Goal: Connect with others: Connect with others

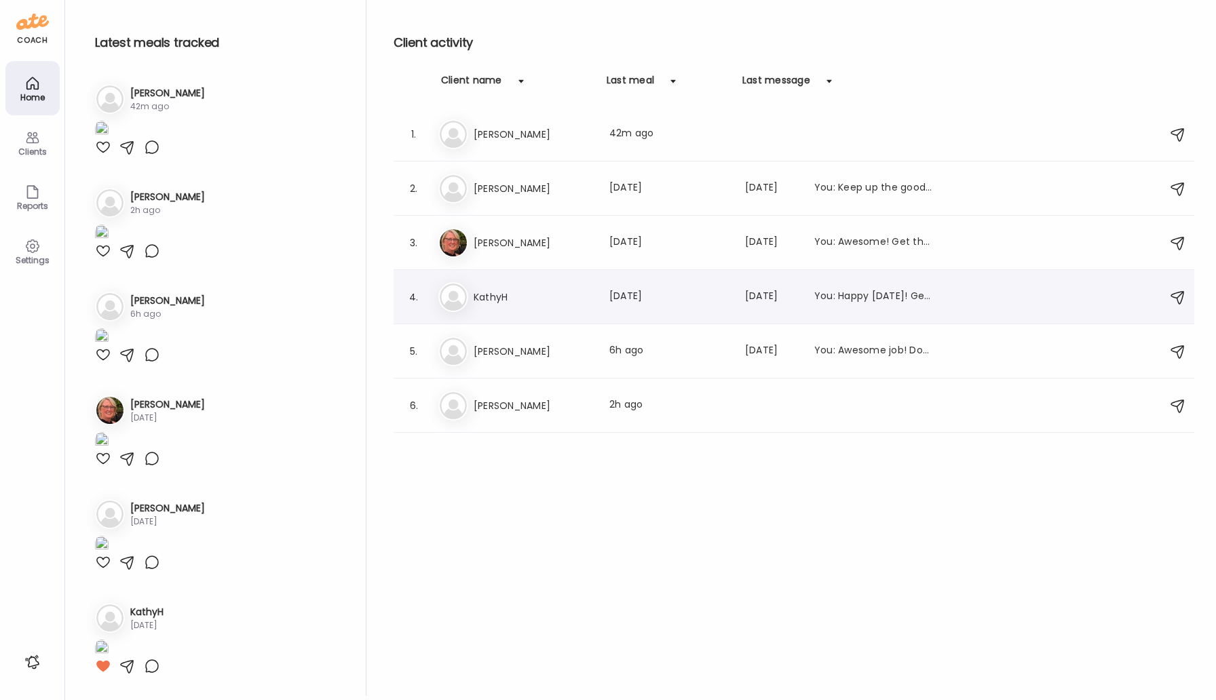
click at [495, 291] on h3 "KathyH" at bounding box center [533, 297] width 119 height 16
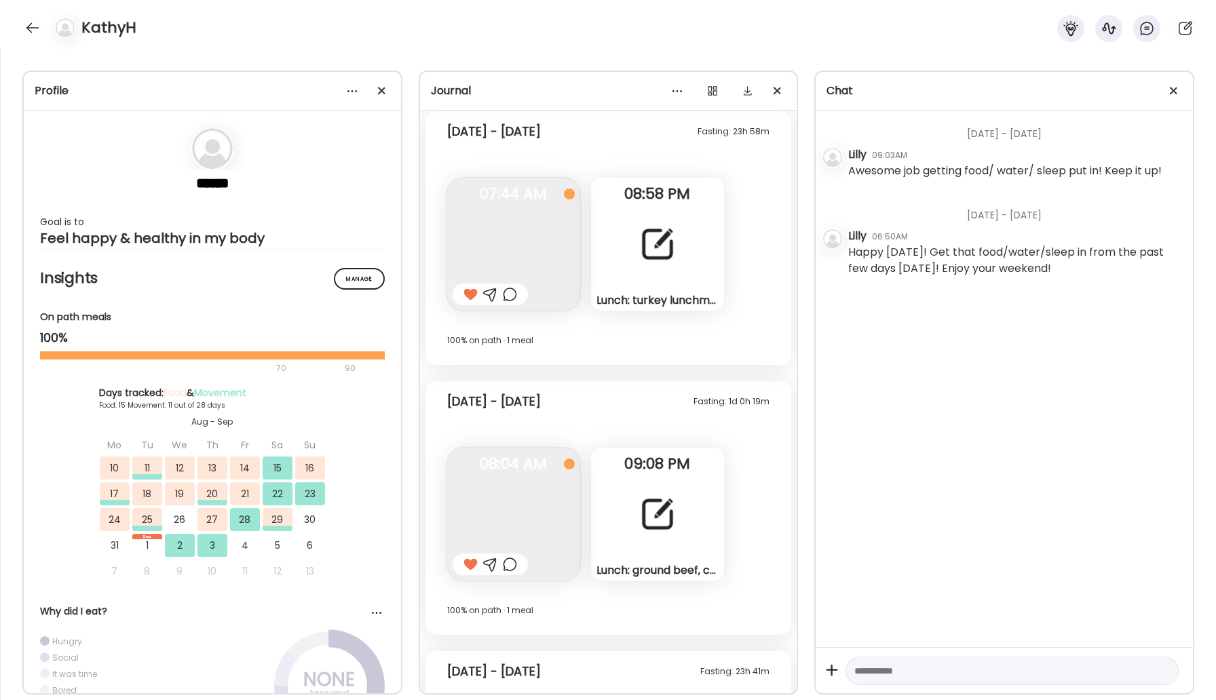
scroll to position [10896, 0]
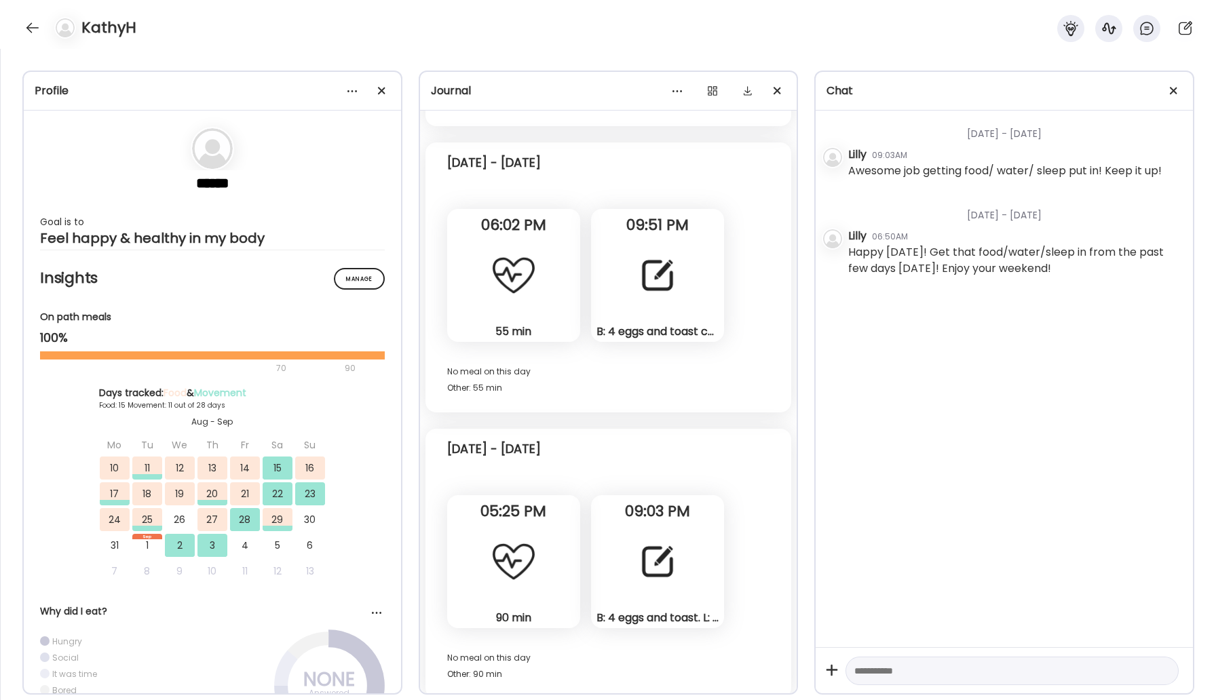
click at [22, 20] on div "KathyH" at bounding box center [608, 24] width 1216 height 49
click at [27, 25] on div at bounding box center [33, 28] width 22 height 22
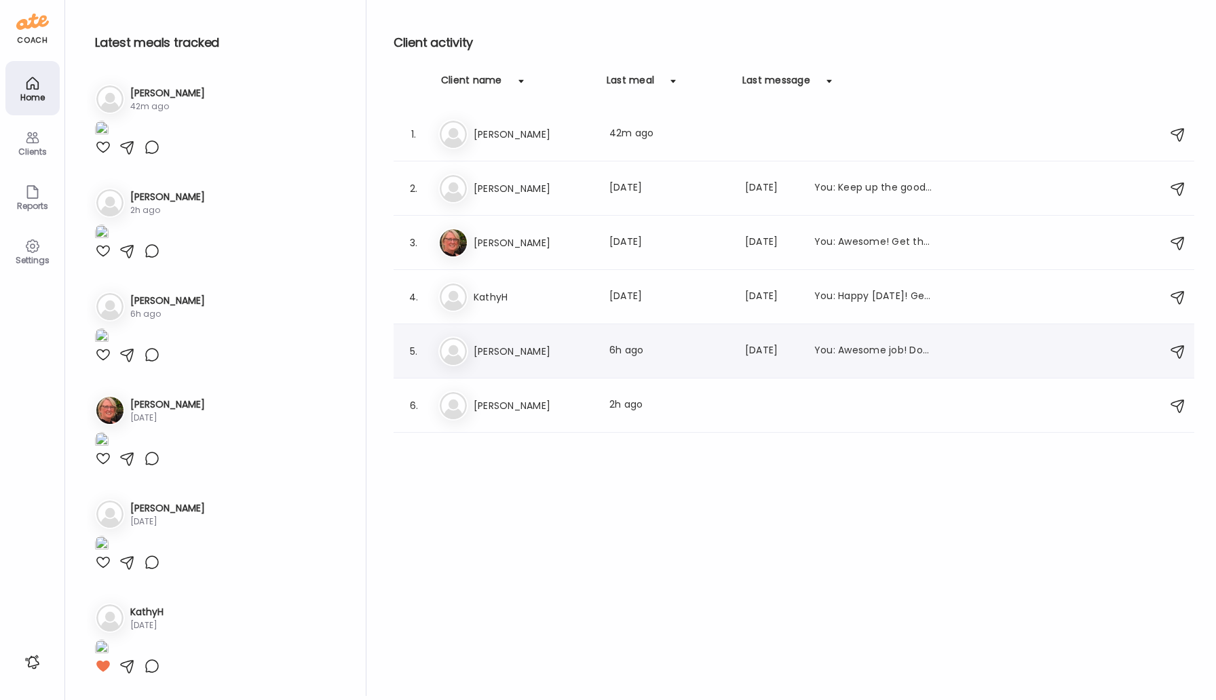
click at [493, 343] on h3 "[PERSON_NAME]" at bounding box center [533, 351] width 119 height 16
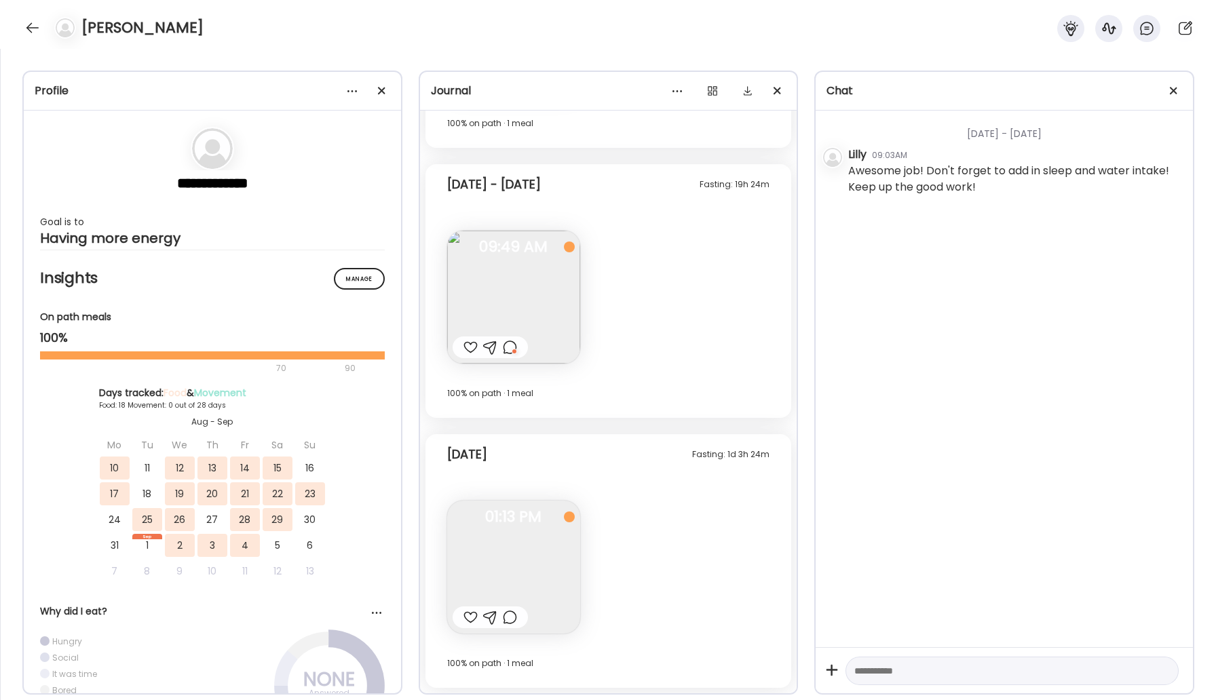
scroll to position [8928, 0]
click at [530, 537] on img at bounding box center [513, 567] width 133 height 133
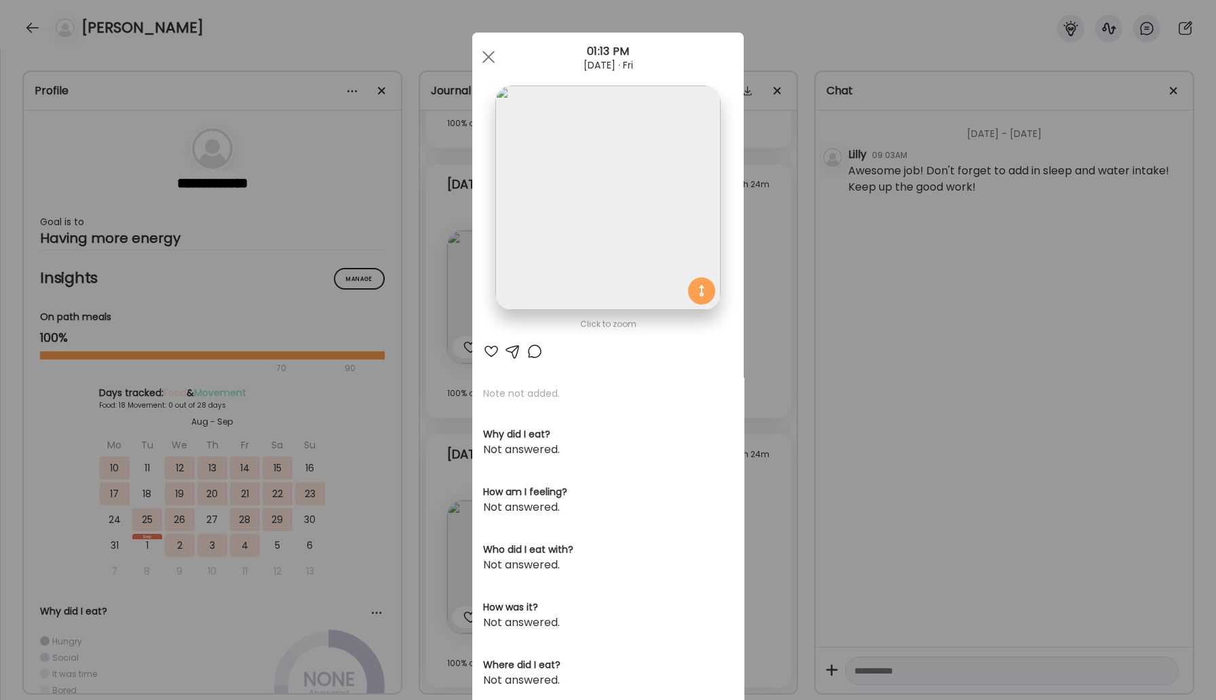
click at [701, 294] on div at bounding box center [607, 197] width 225 height 225
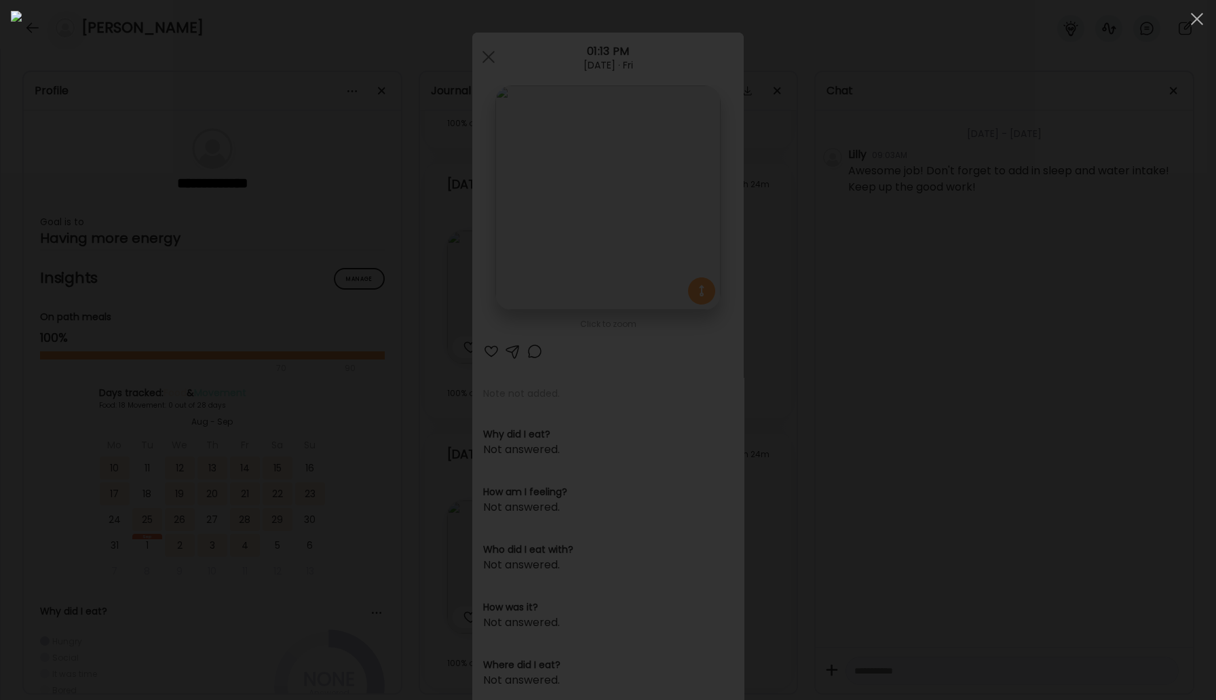
click at [701, 294] on img at bounding box center [608, 350] width 1194 height 678
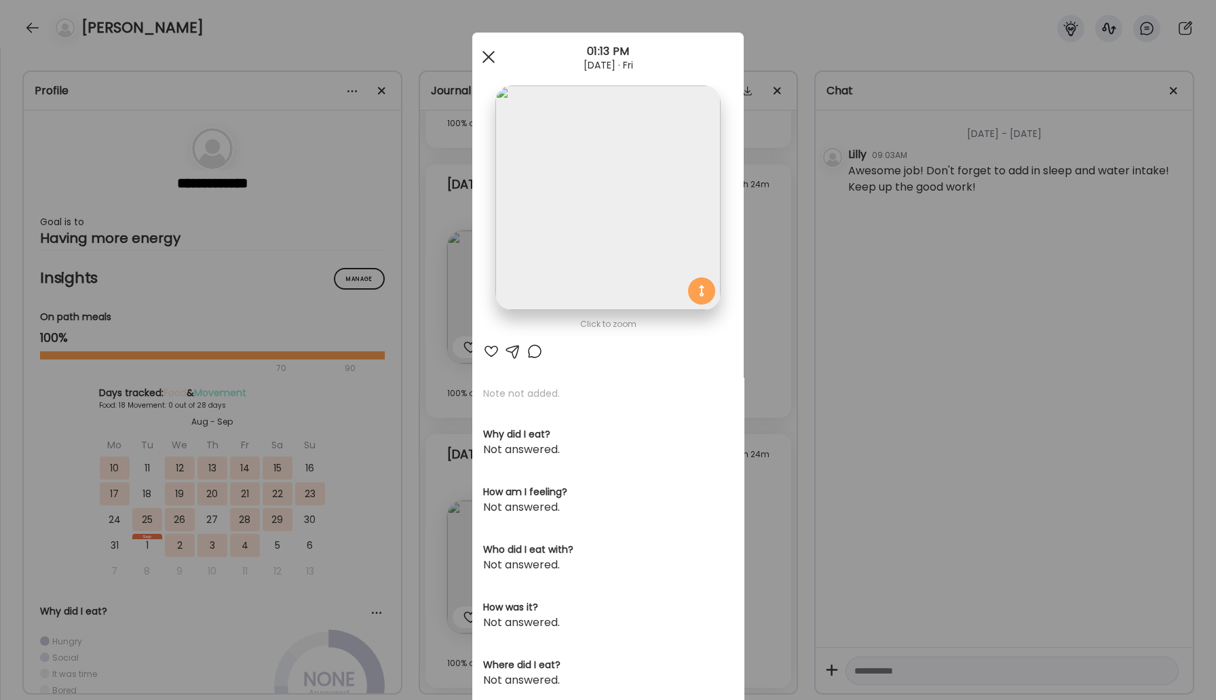
click at [491, 54] on span at bounding box center [488, 57] width 12 height 12
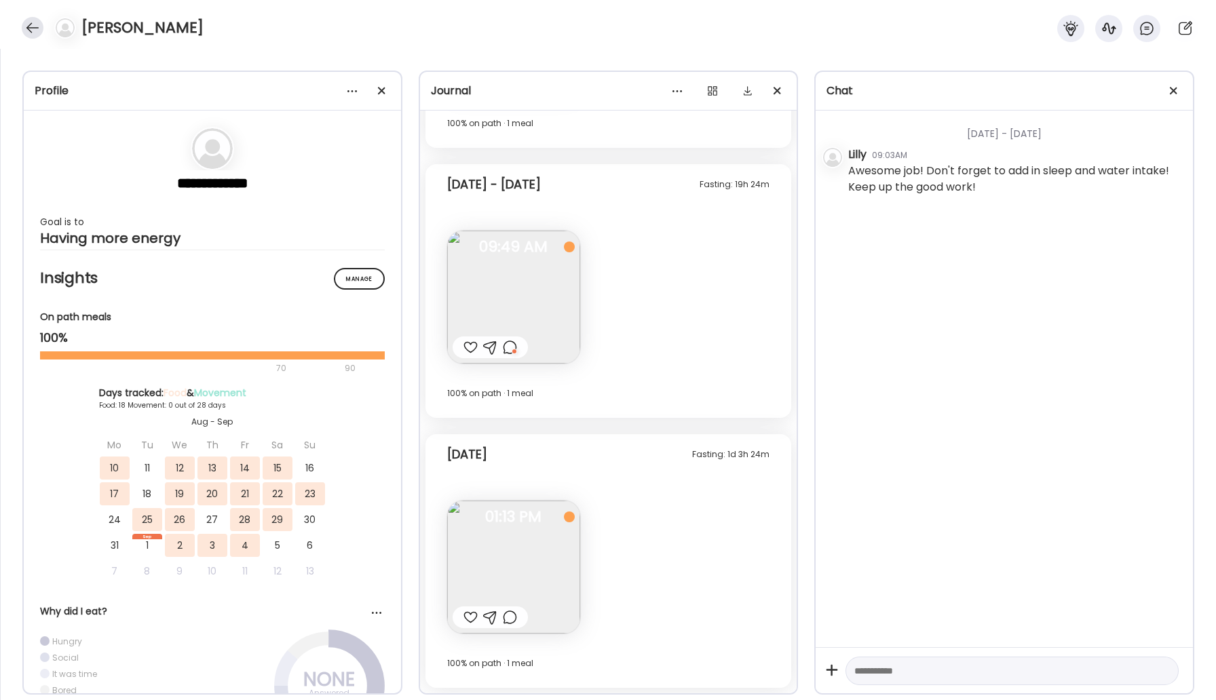
click at [28, 18] on div at bounding box center [33, 28] width 22 height 22
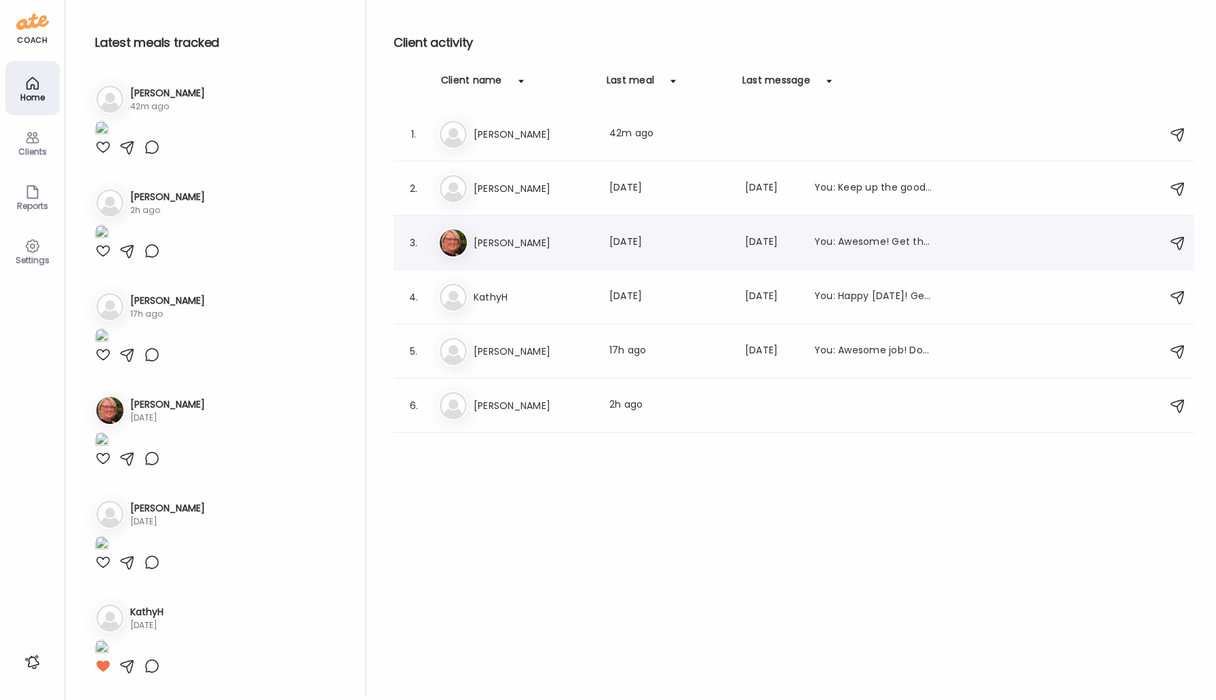
click at [484, 245] on h3 "[PERSON_NAME]" at bounding box center [533, 243] width 119 height 16
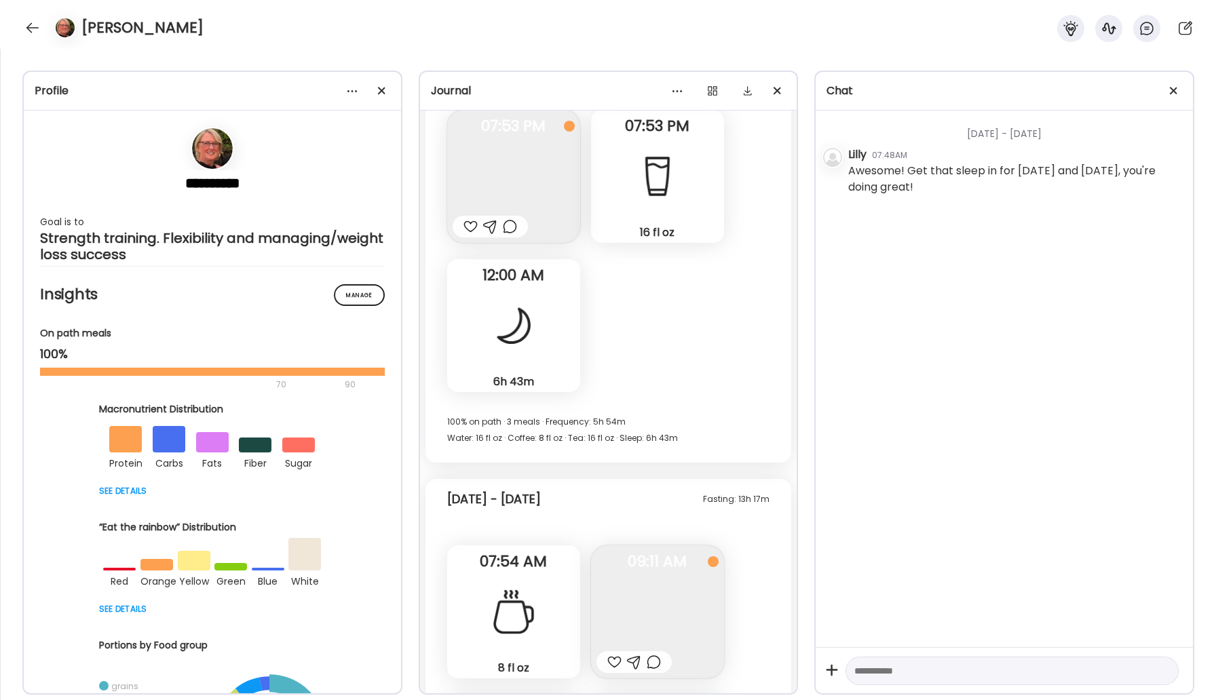
scroll to position [20291, 0]
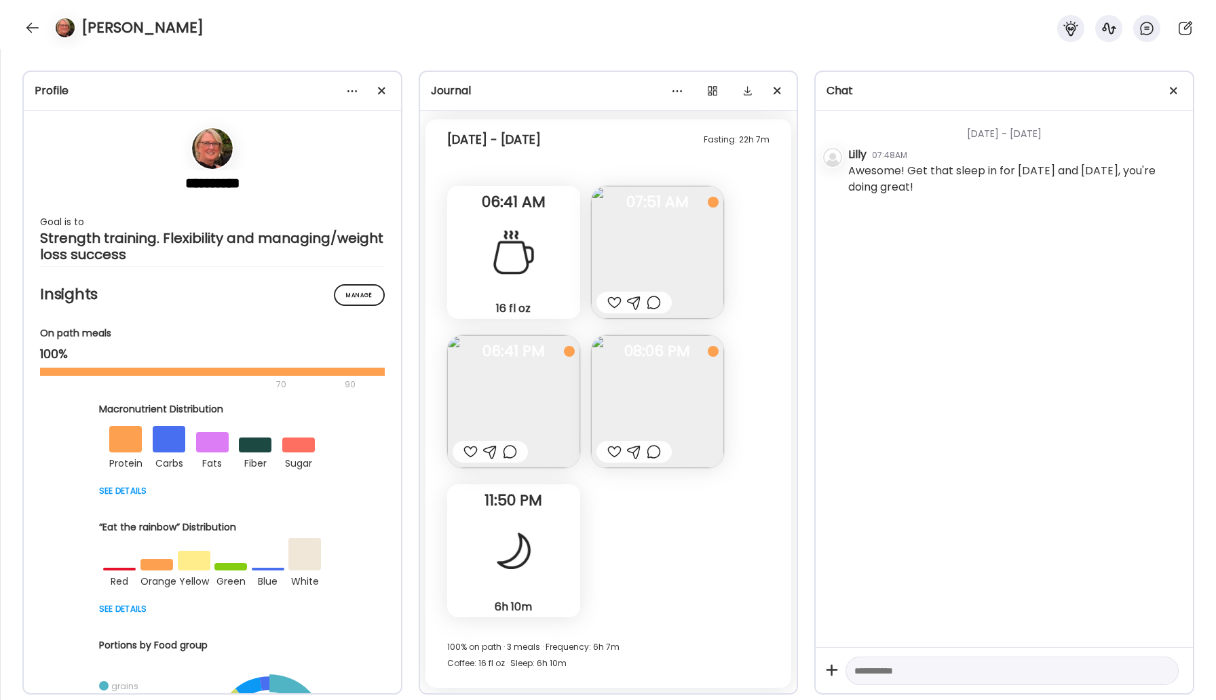
click at [41, 35] on div "[PERSON_NAME]" at bounding box center [608, 24] width 1216 height 49
click at [28, 28] on div at bounding box center [33, 28] width 22 height 22
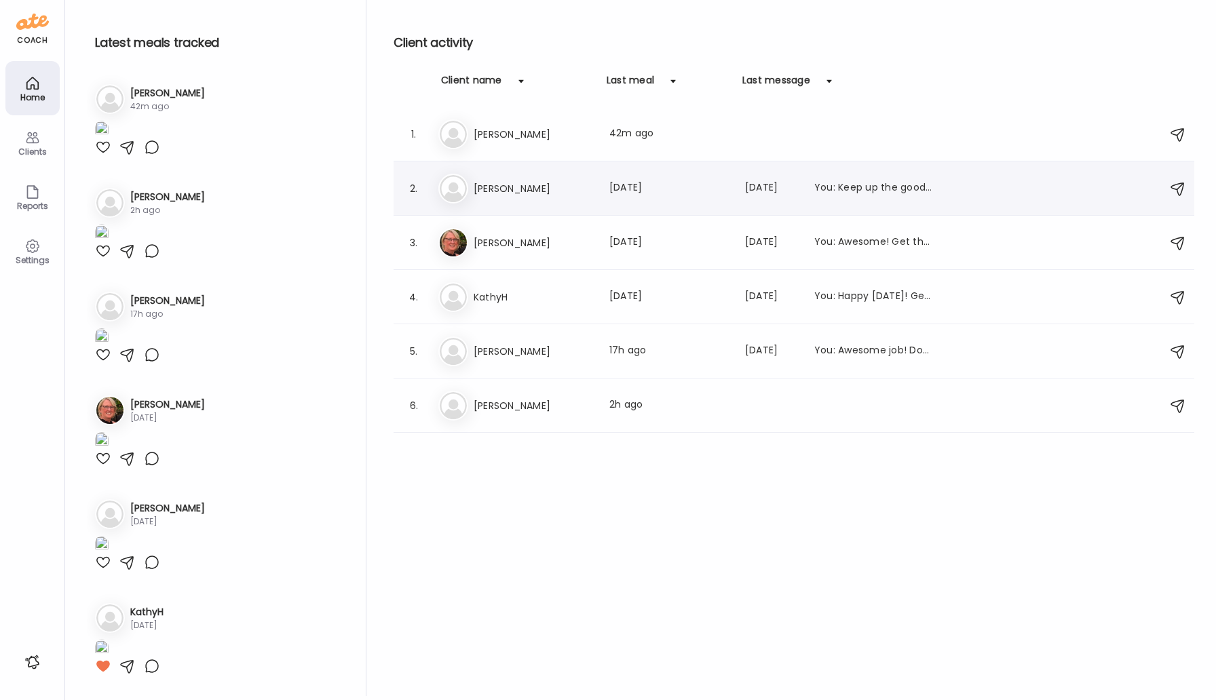
click at [502, 194] on h3 "[PERSON_NAME]" at bounding box center [533, 188] width 119 height 16
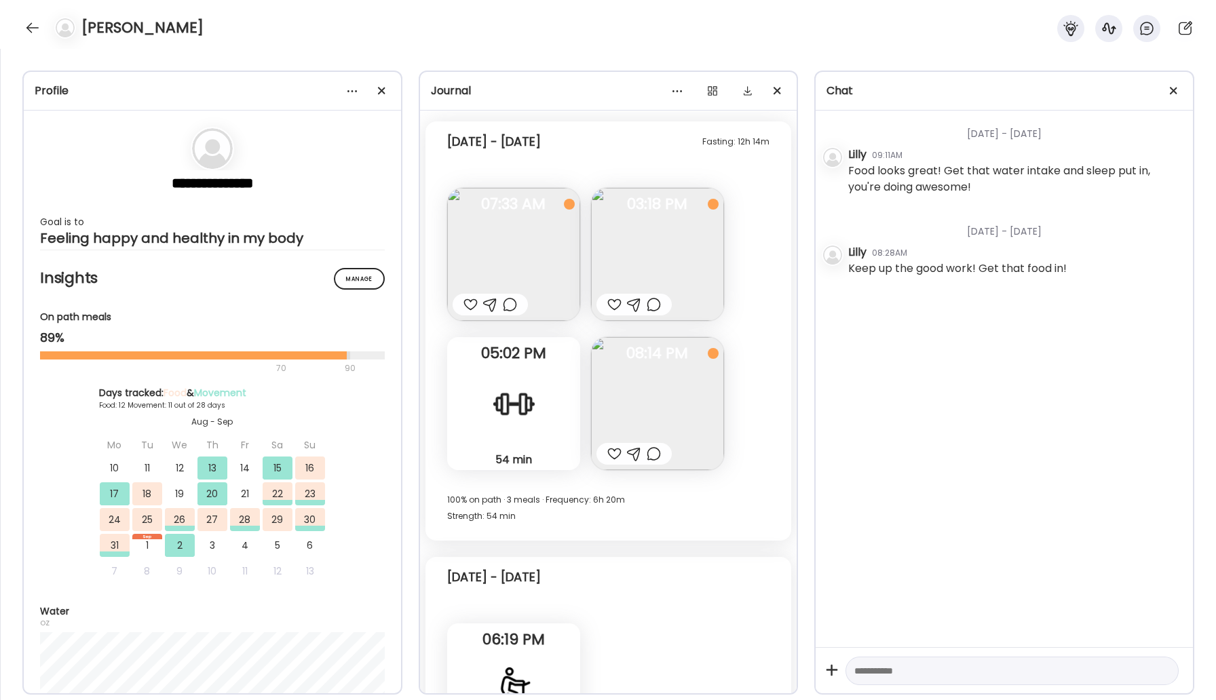
scroll to position [9370, 0]
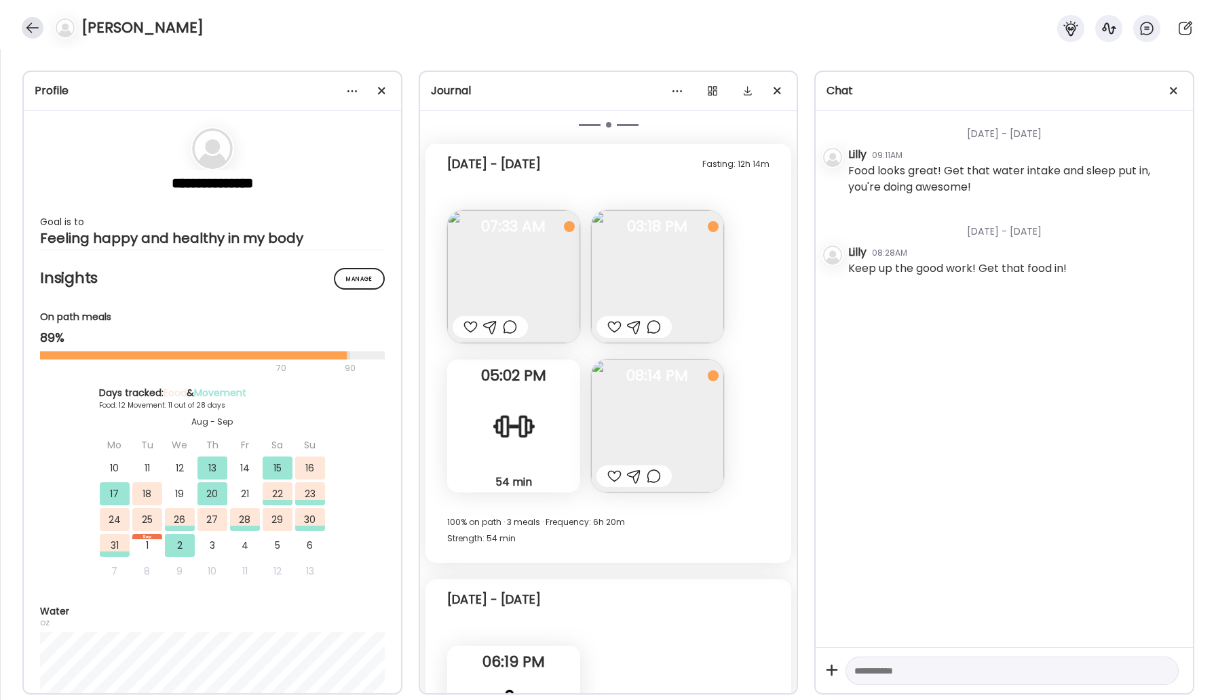
click at [33, 35] on div at bounding box center [33, 28] width 22 height 22
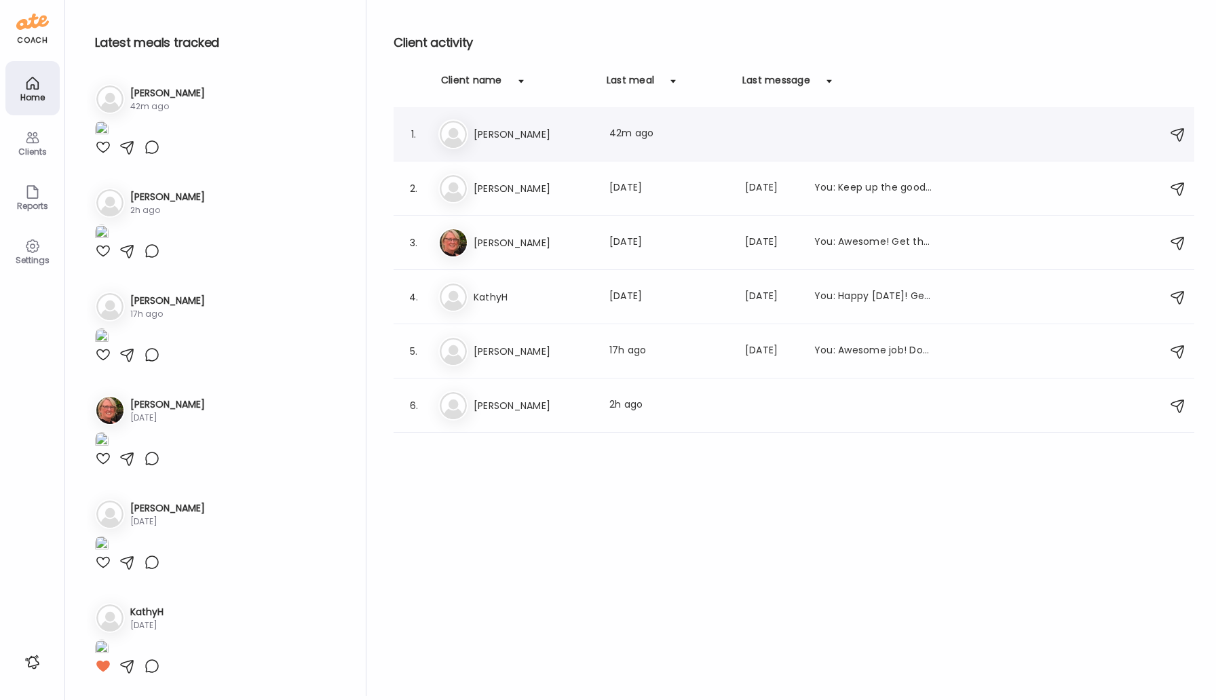
click at [483, 134] on h3 "[PERSON_NAME]" at bounding box center [533, 134] width 119 height 16
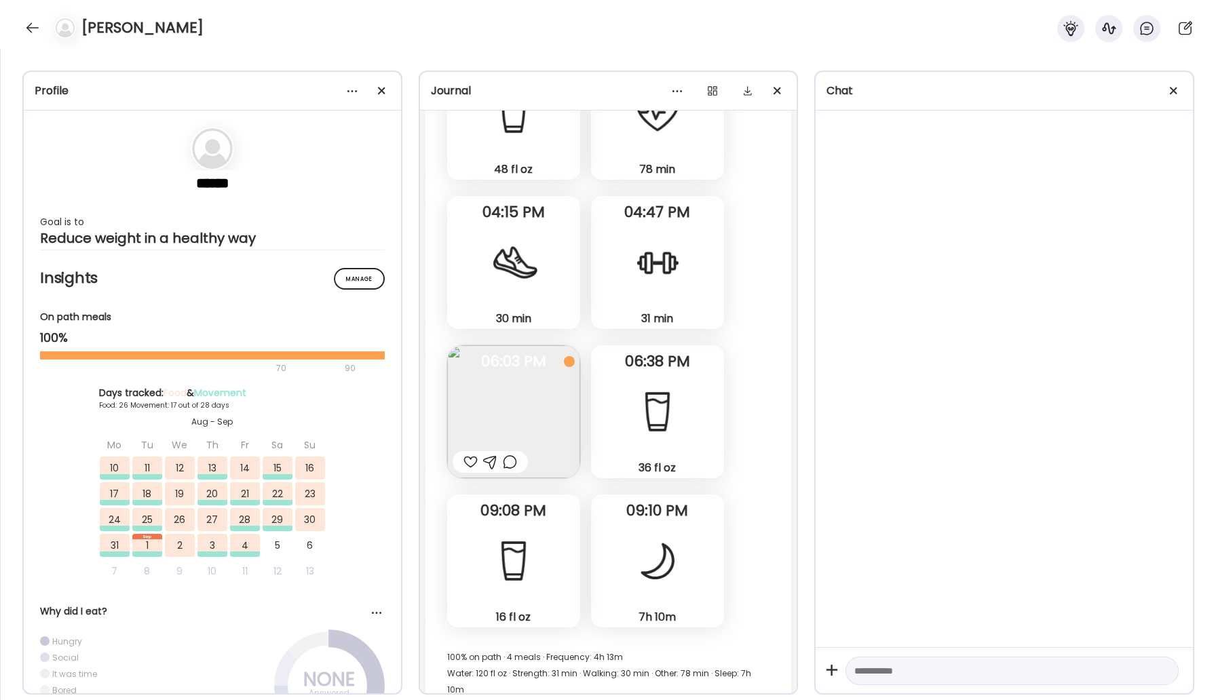
scroll to position [33315, 0]
click at [33, 24] on div at bounding box center [33, 28] width 22 height 22
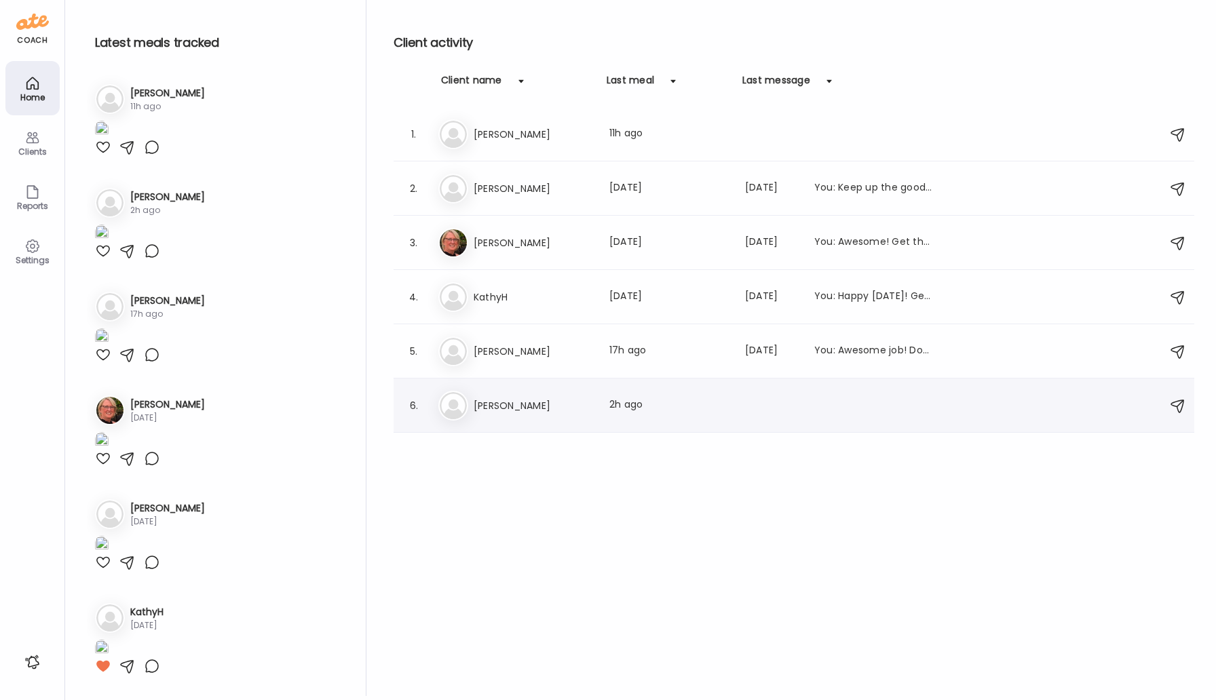
click at [488, 402] on h3 "[PERSON_NAME]" at bounding box center [533, 406] width 119 height 16
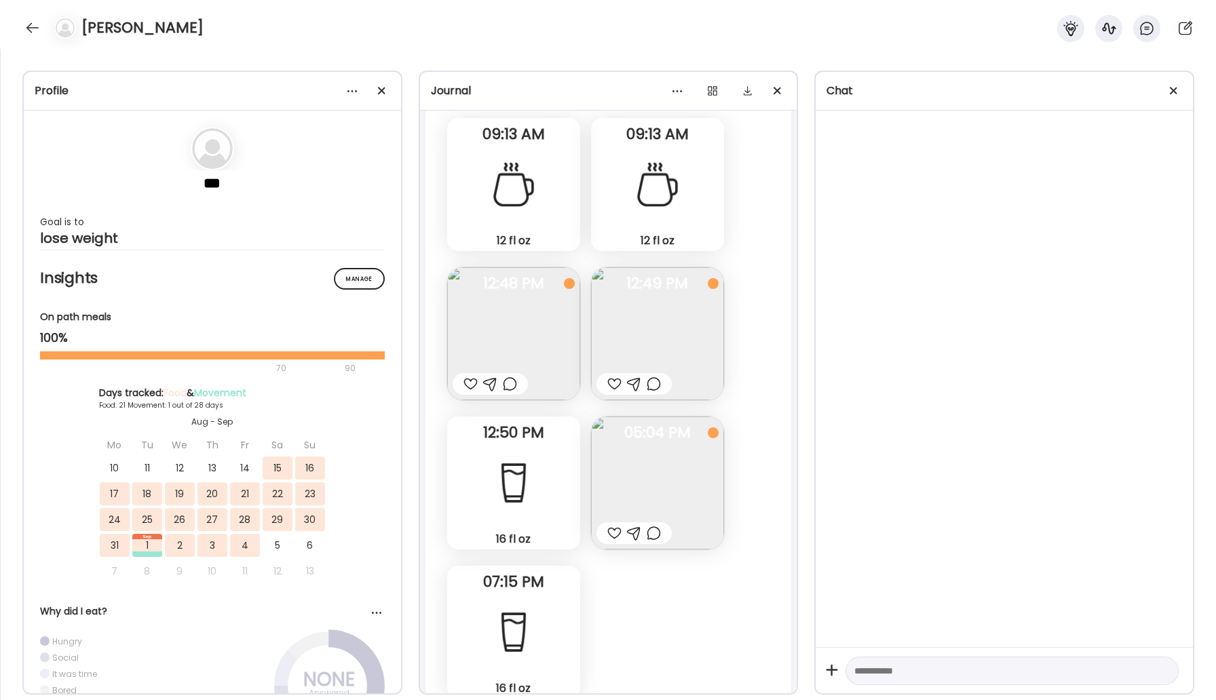
scroll to position [13947, 0]
click at [553, 324] on img at bounding box center [513, 332] width 133 height 133
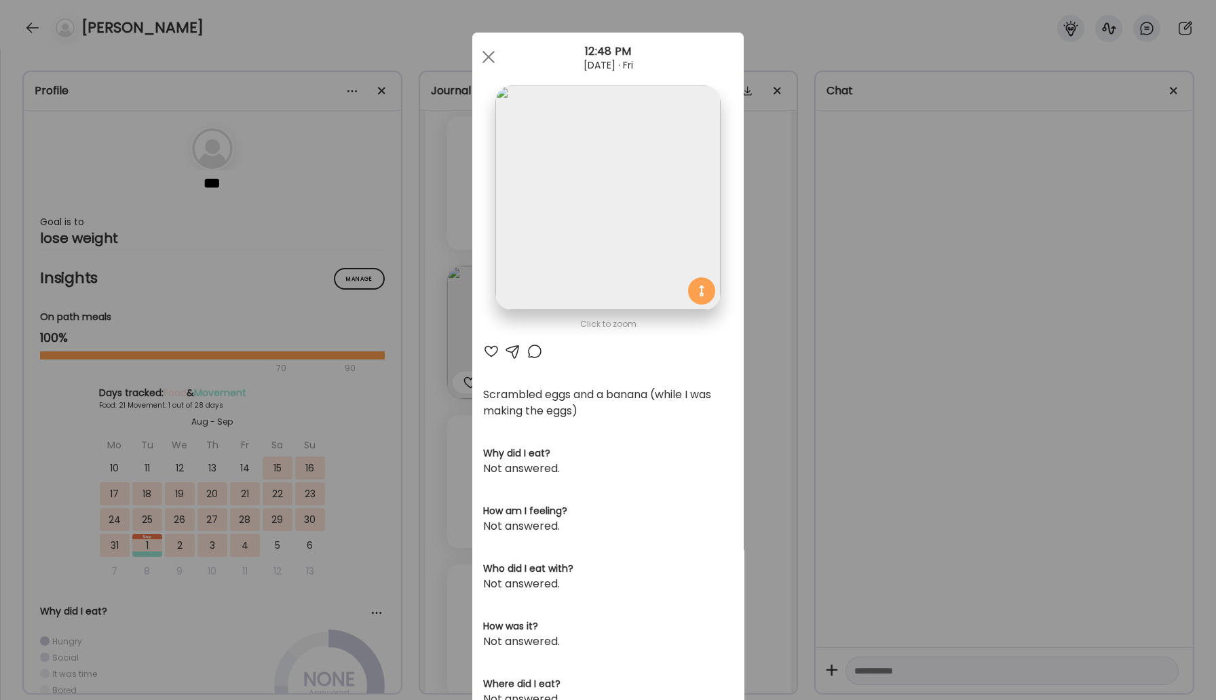
click at [490, 353] on div at bounding box center [491, 351] width 16 height 16
click at [485, 61] on div at bounding box center [488, 56] width 27 height 27
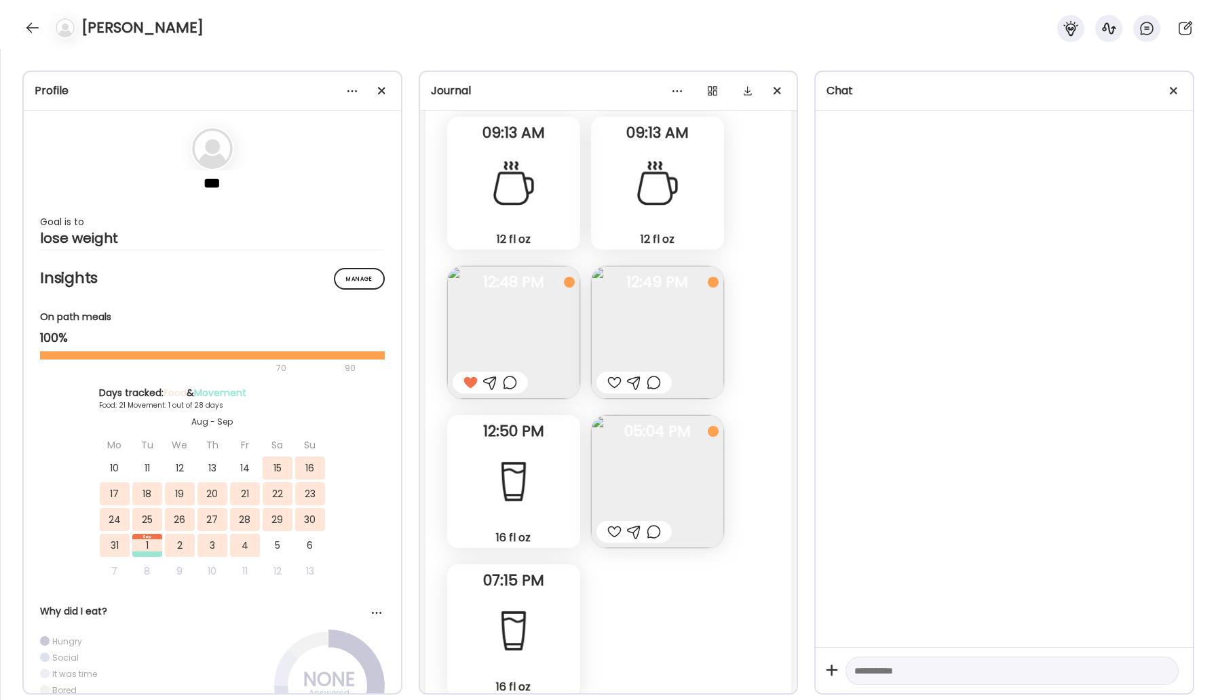
click at [673, 329] on img at bounding box center [657, 332] width 133 height 133
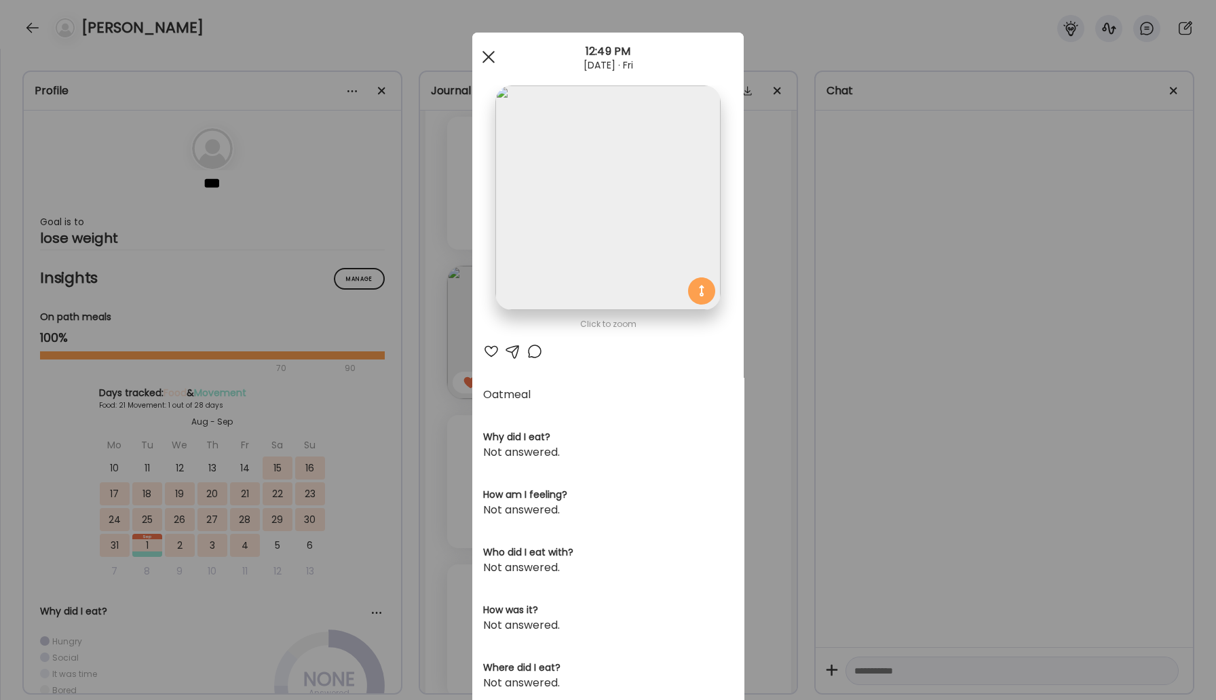
click at [492, 64] on div at bounding box center [488, 56] width 27 height 27
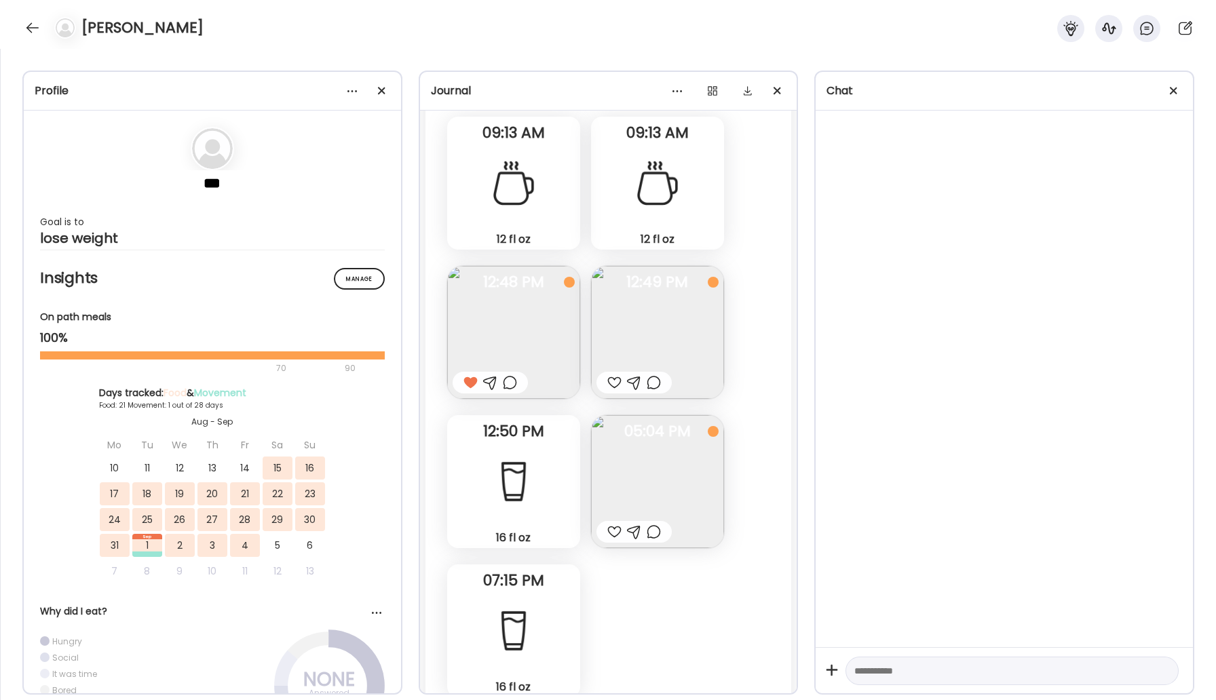
click at [610, 383] on div at bounding box center [614, 383] width 14 height 16
click at [679, 459] on img at bounding box center [657, 481] width 133 height 133
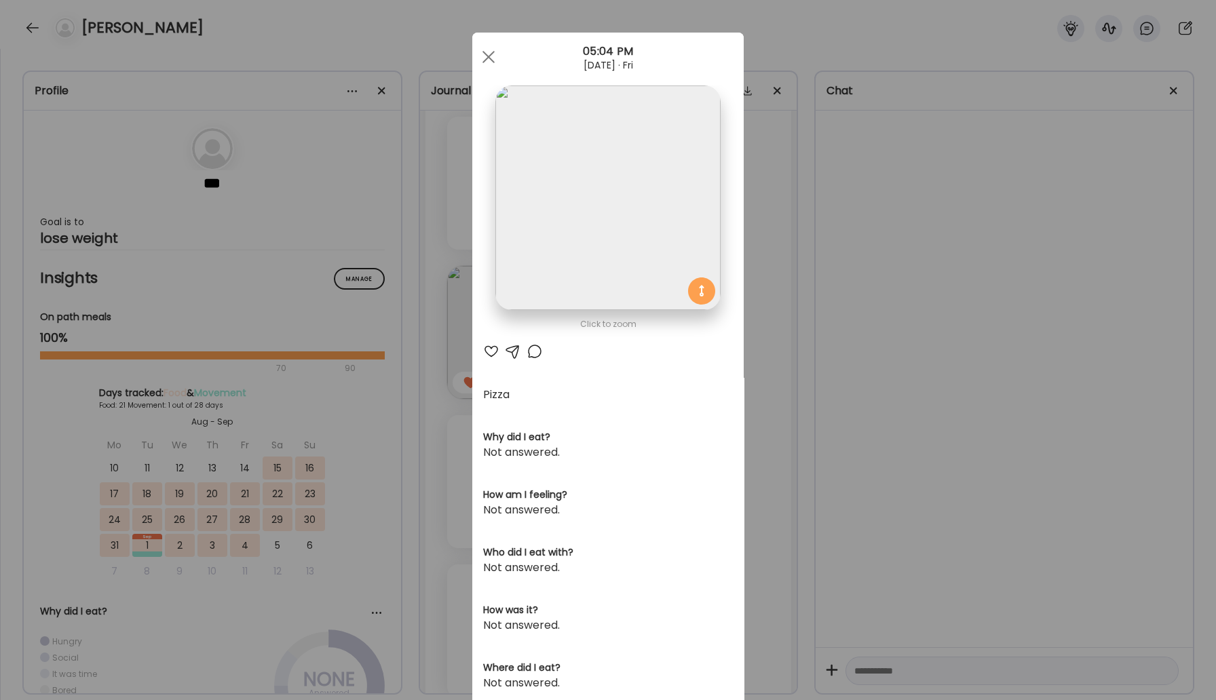
click at [491, 352] on div at bounding box center [491, 351] width 16 height 16
click at [493, 51] on span at bounding box center [488, 57] width 12 height 12
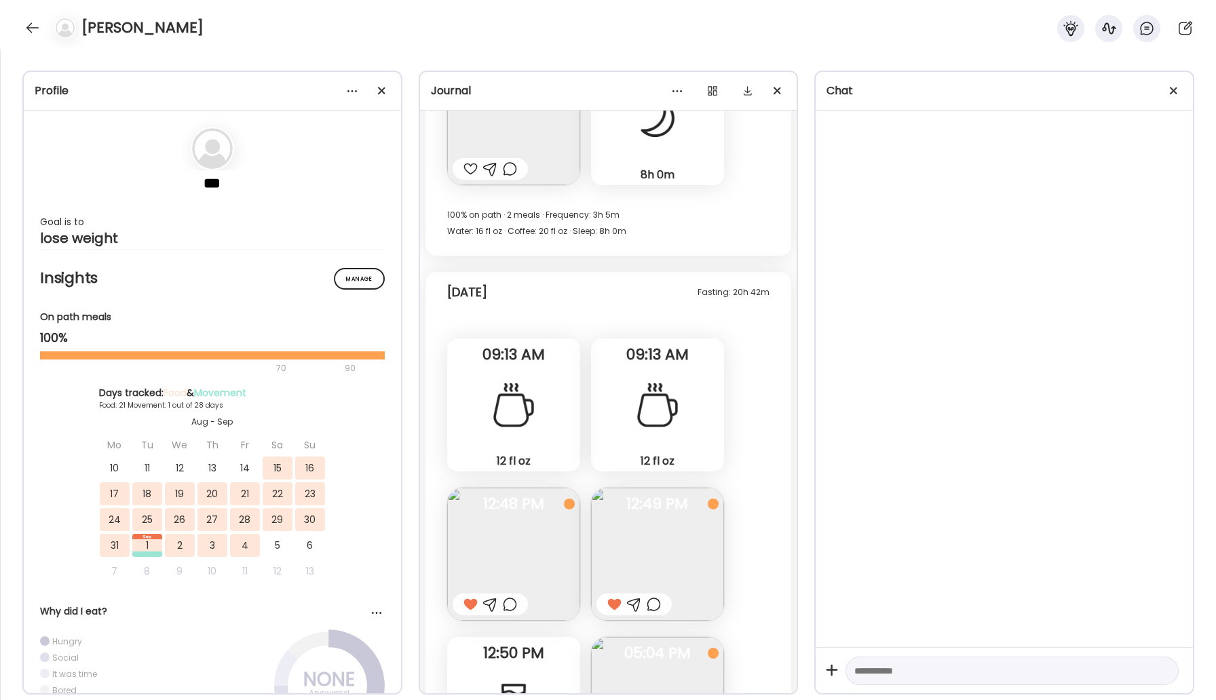
scroll to position [14028, 0]
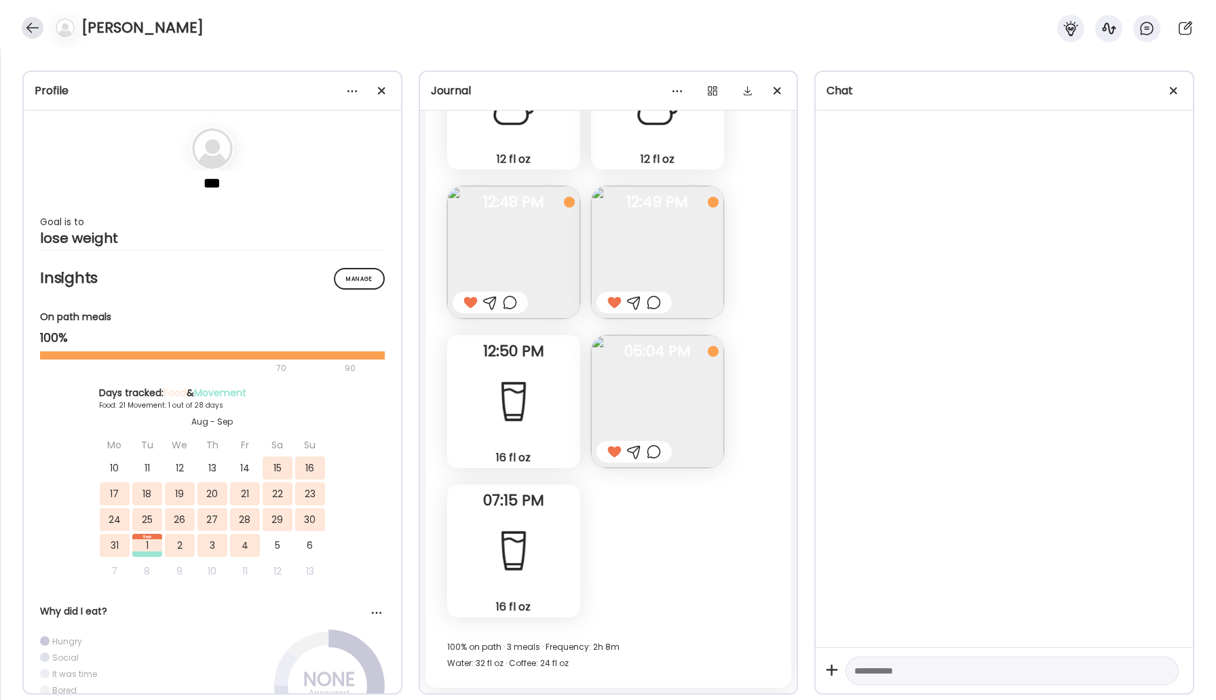
click at [33, 18] on div at bounding box center [33, 28] width 22 height 22
